Goal: Feedback & Contribution: Leave review/rating

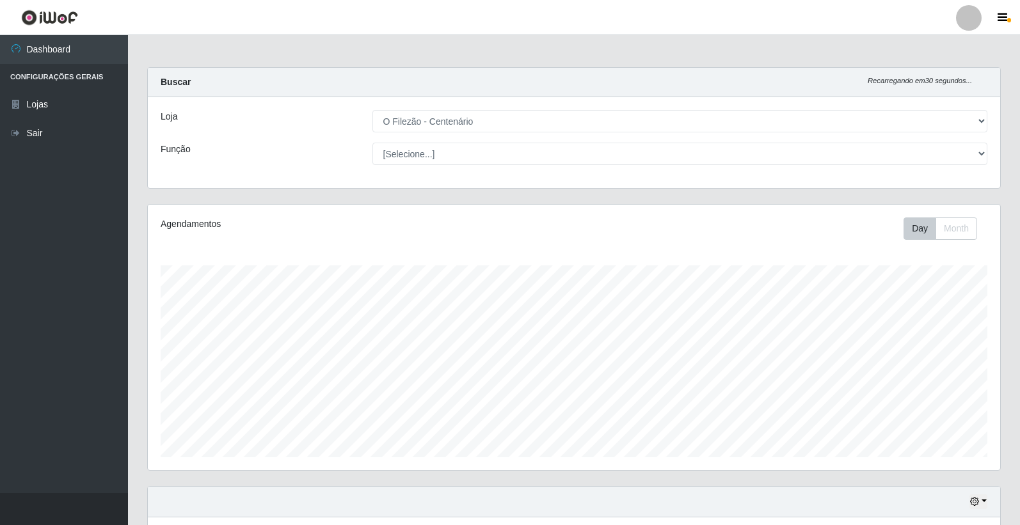
select select "203"
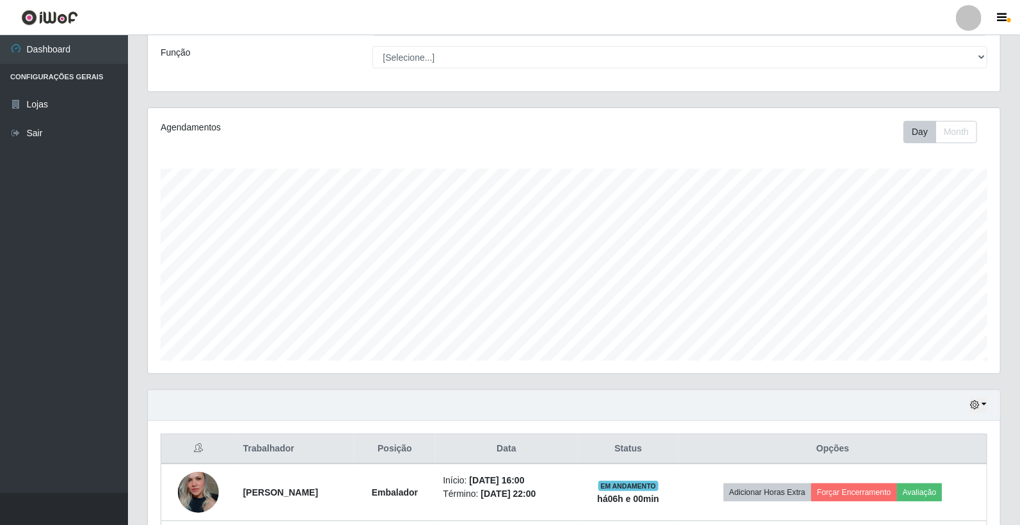
scroll to position [239, 0]
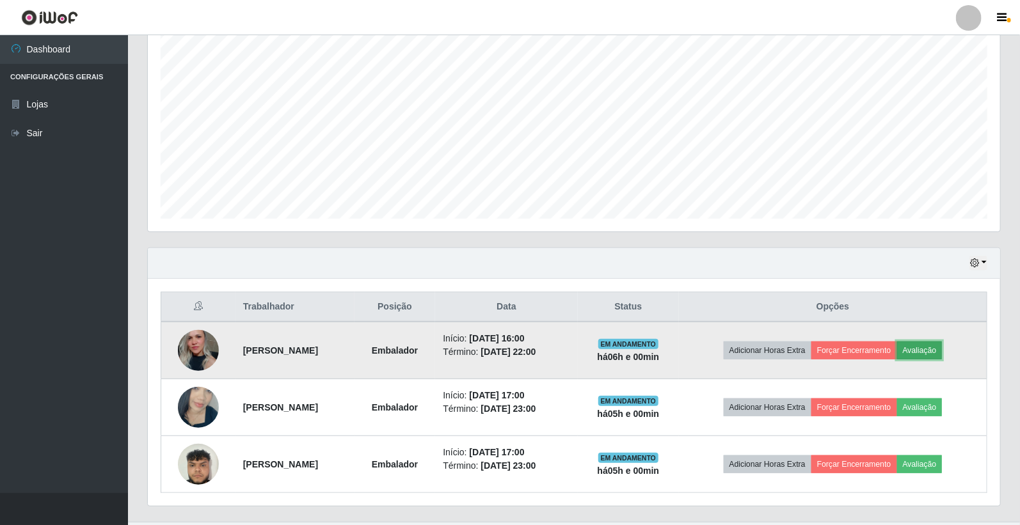
click at [929, 348] on button "Avaliação" at bounding box center [919, 351] width 45 height 18
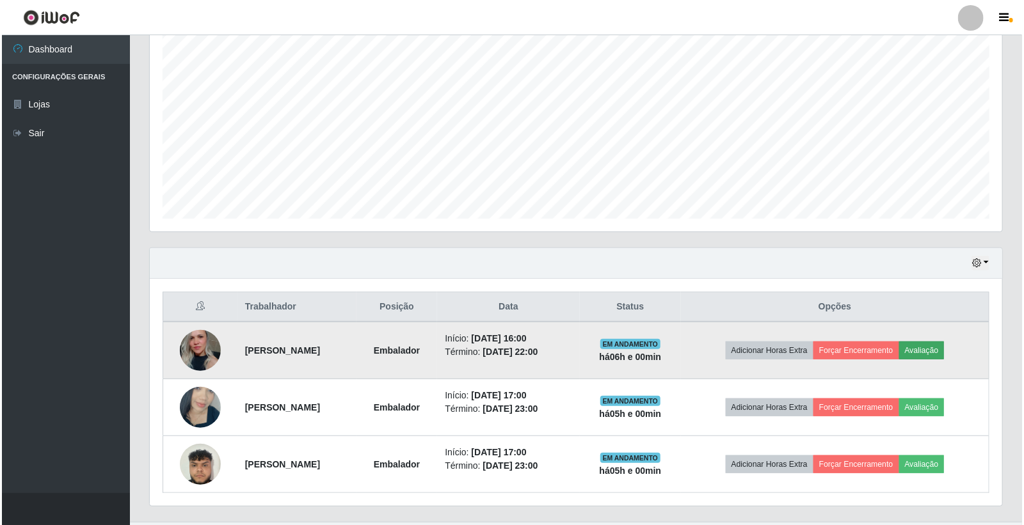
scroll to position [265, 845]
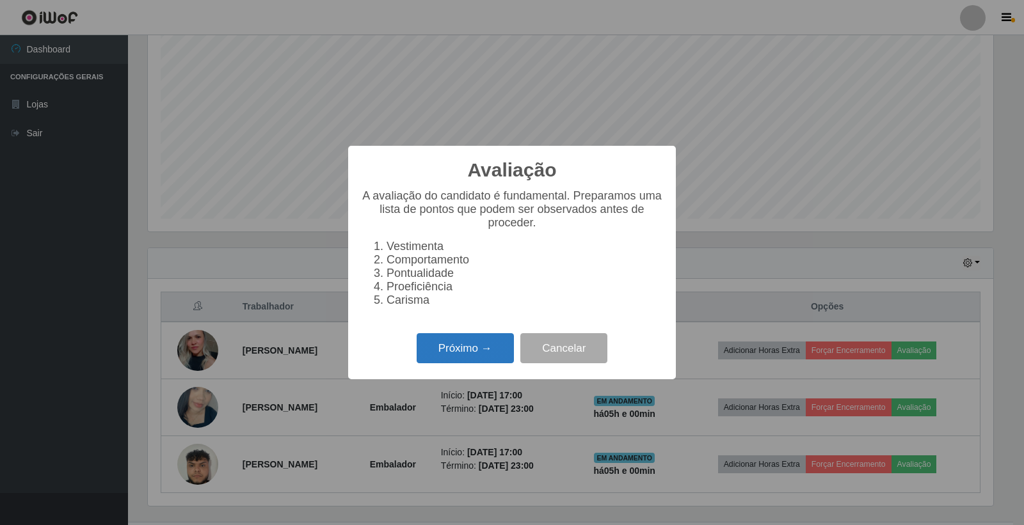
click at [477, 343] on button "Próximo →" at bounding box center [465, 348] width 97 height 30
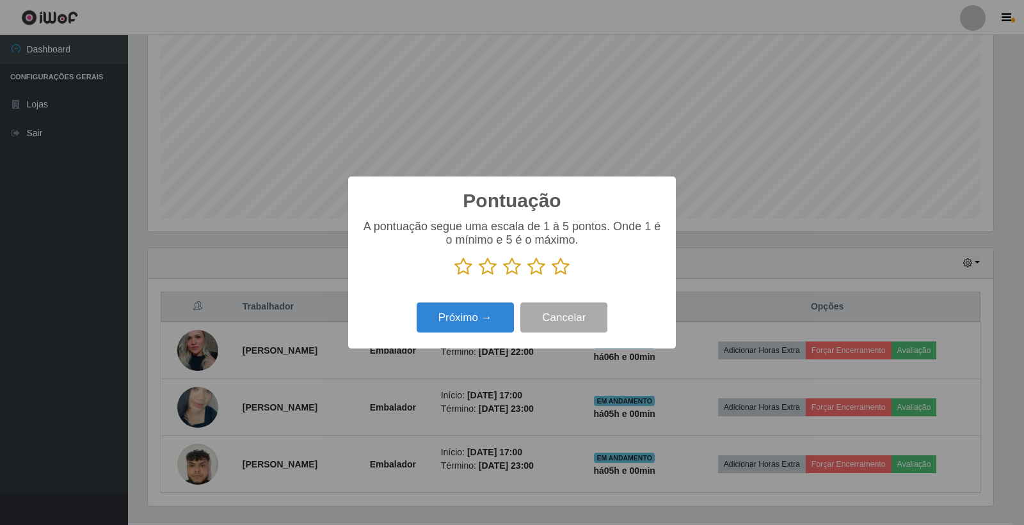
click at [555, 267] on icon at bounding box center [561, 266] width 18 height 19
click at [552, 276] on input "radio" at bounding box center [552, 276] width 0 height 0
click at [490, 317] on button "Próximo →" at bounding box center [465, 318] width 97 height 30
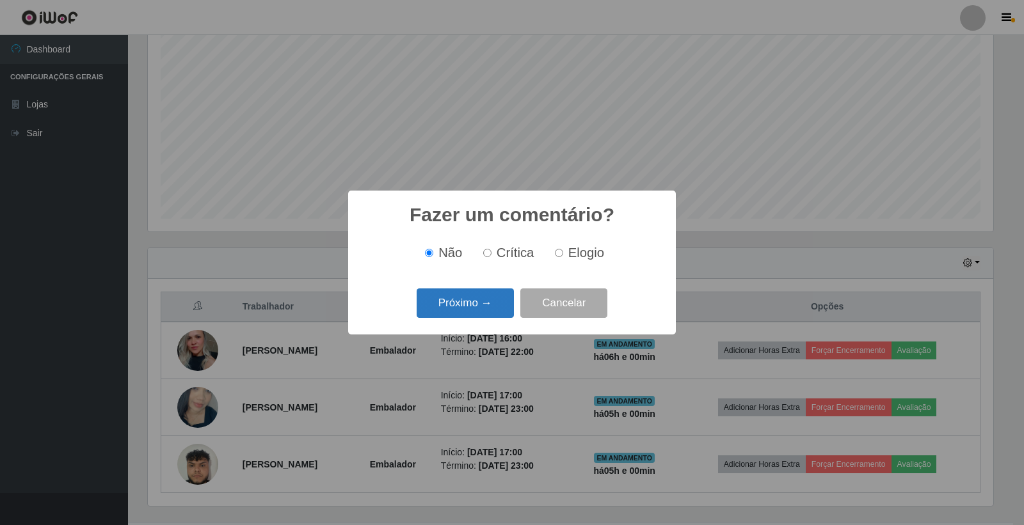
click at [488, 310] on button "Próximo →" at bounding box center [465, 304] width 97 height 30
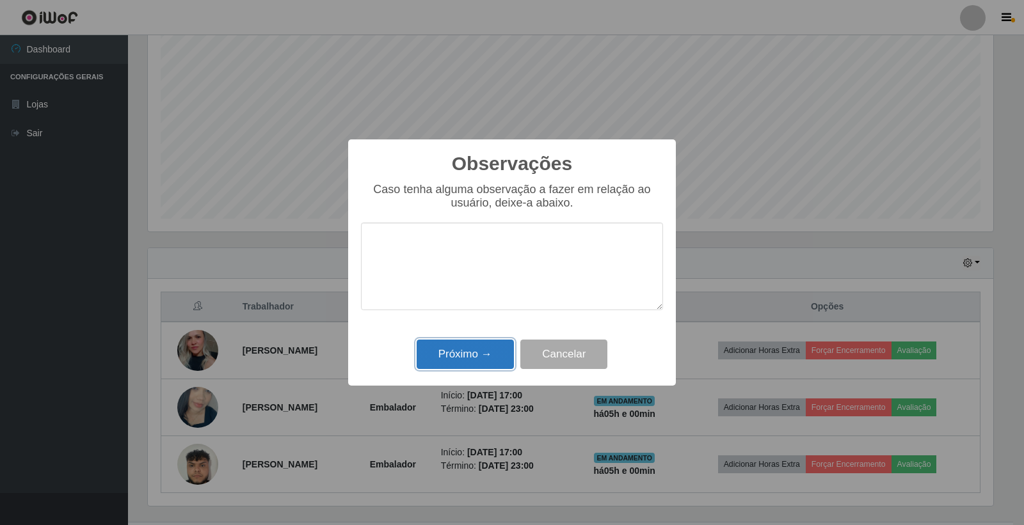
click at [480, 350] on button "Próximo →" at bounding box center [465, 355] width 97 height 30
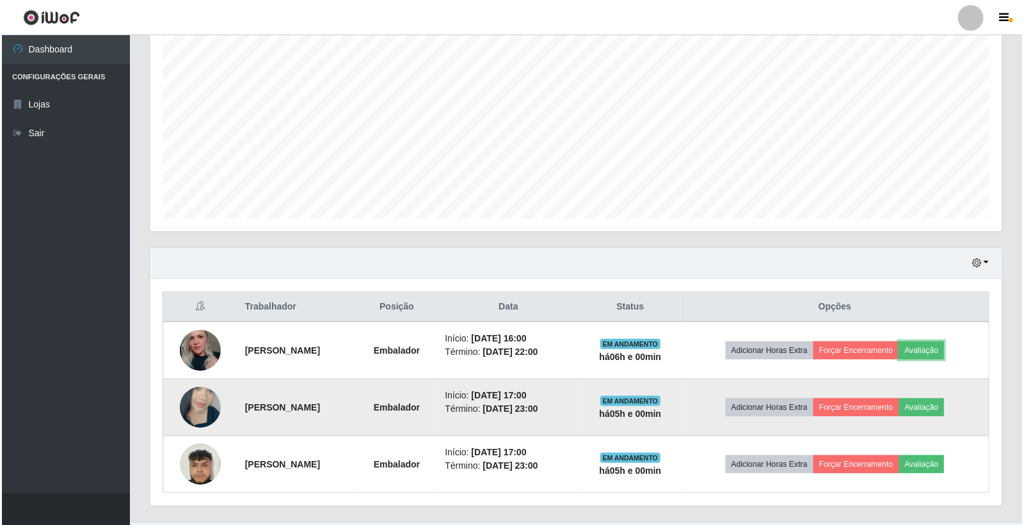
scroll to position [265, 852]
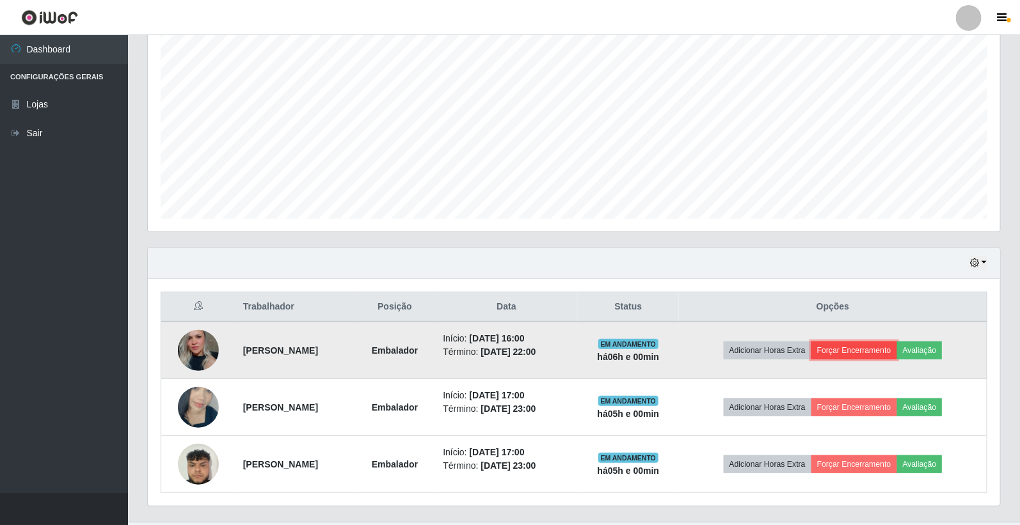
click at [853, 352] on button "Forçar Encerramento" at bounding box center [855, 351] width 86 height 18
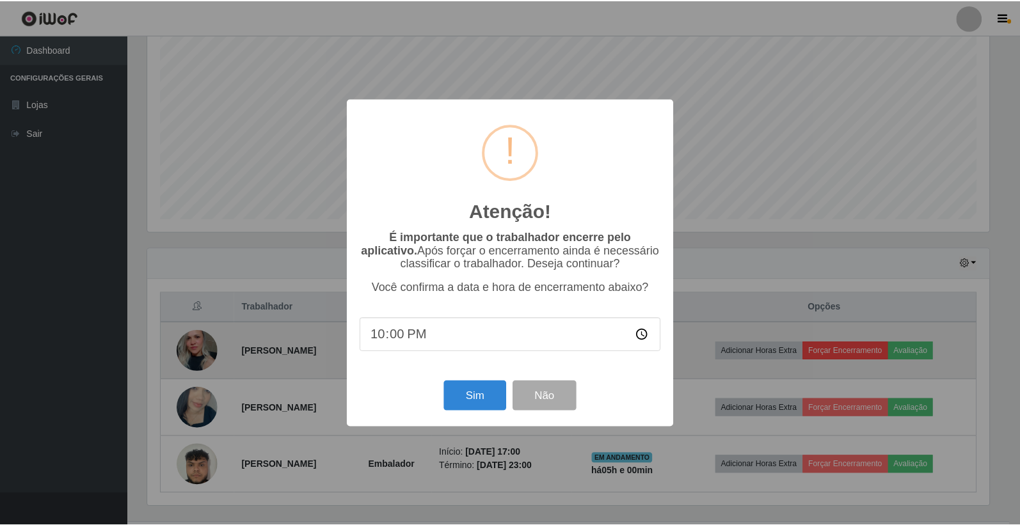
scroll to position [265, 845]
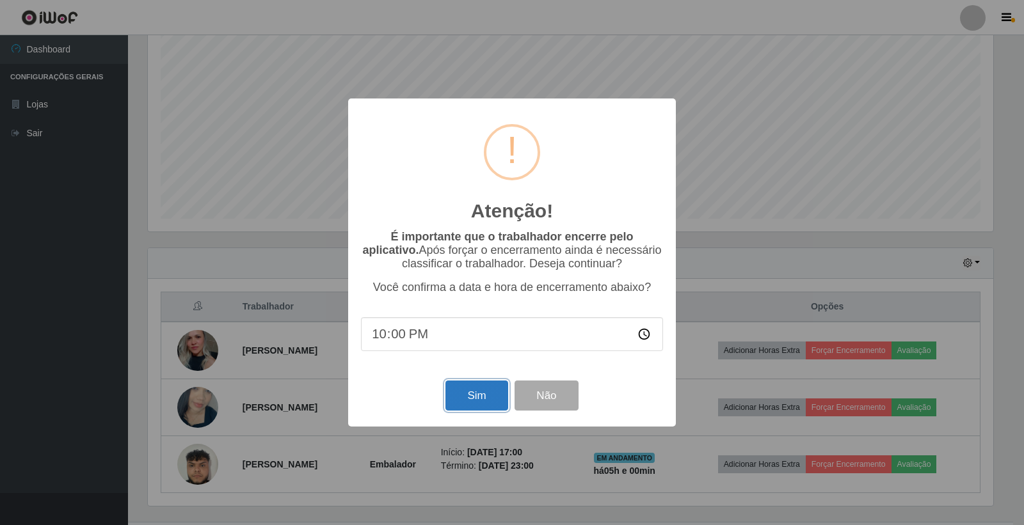
click at [490, 400] on button "Sim" at bounding box center [476, 396] width 62 height 30
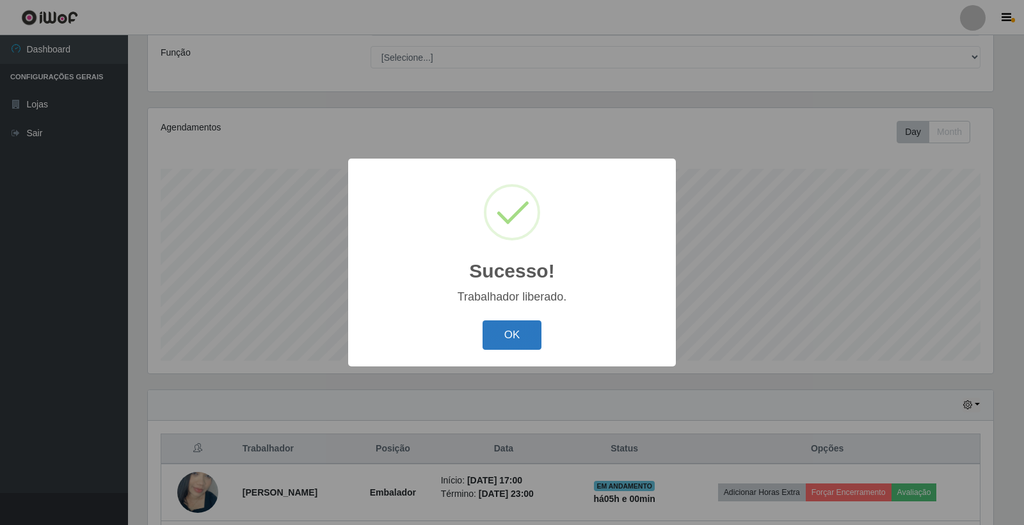
click at [512, 342] on button "OK" at bounding box center [513, 336] width 60 height 30
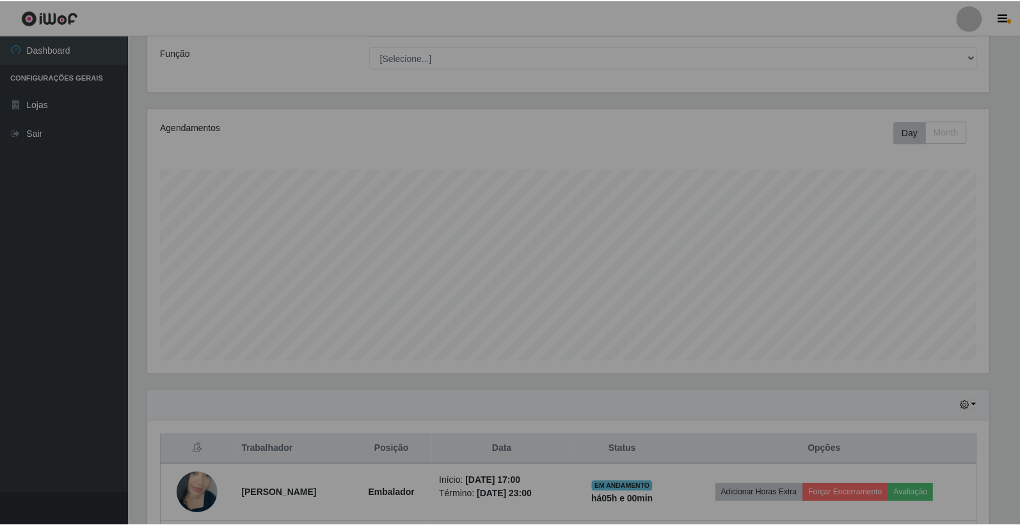
scroll to position [265, 852]
